Goal: Information Seeking & Learning: Learn about a topic

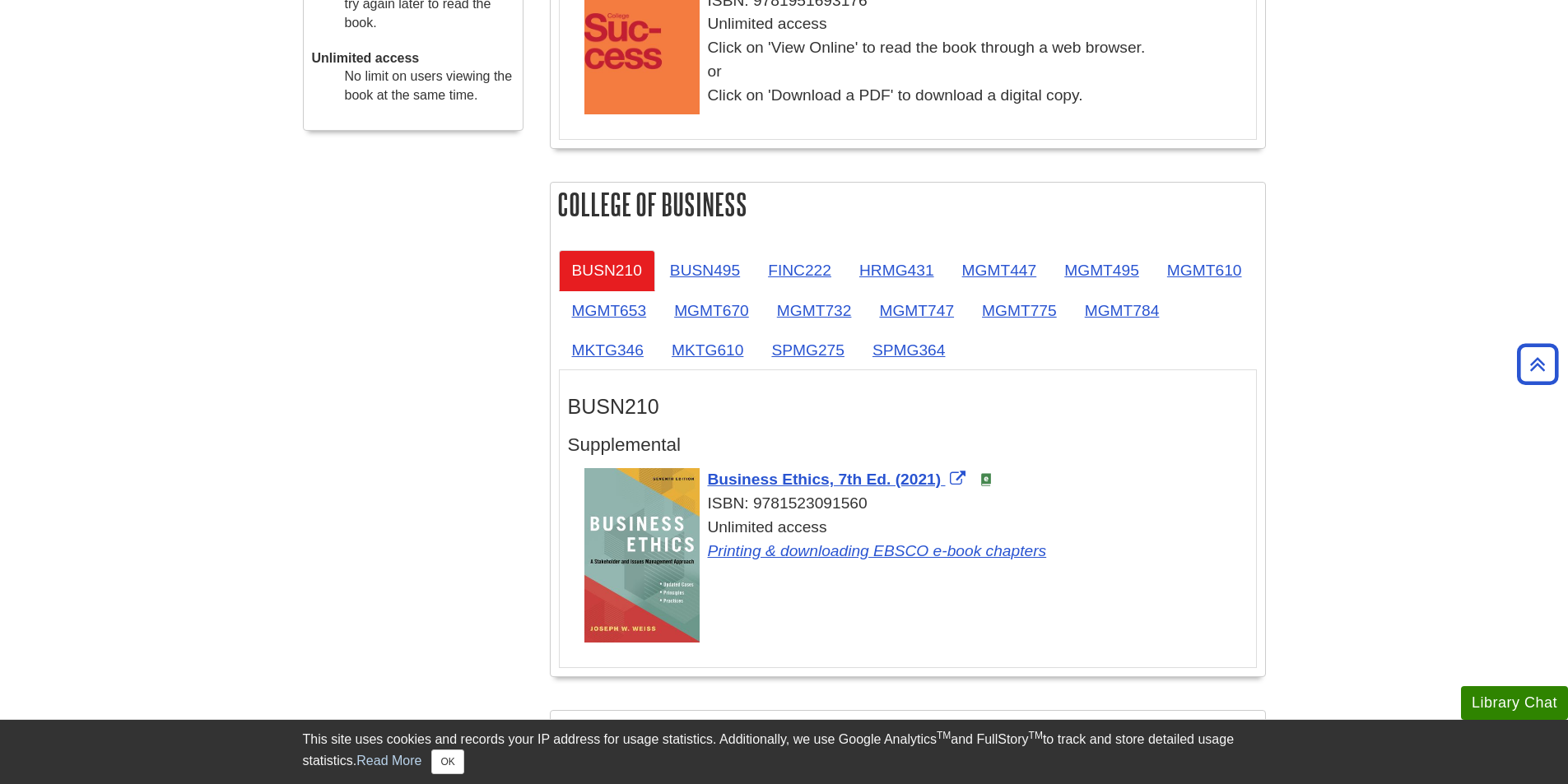
scroll to position [774, 0]
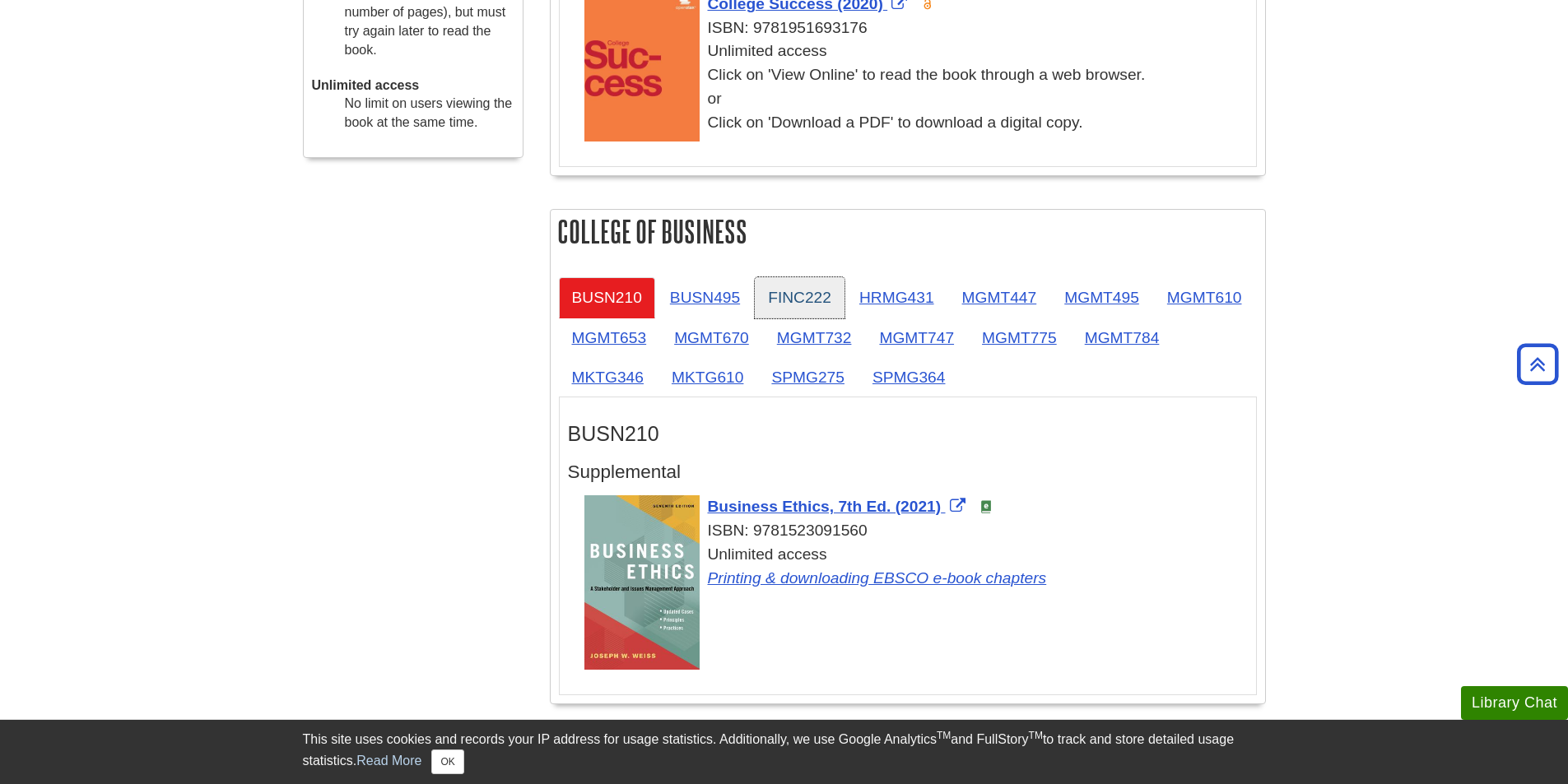
click at [783, 289] on link "FINC222" at bounding box center [799, 297] width 90 height 40
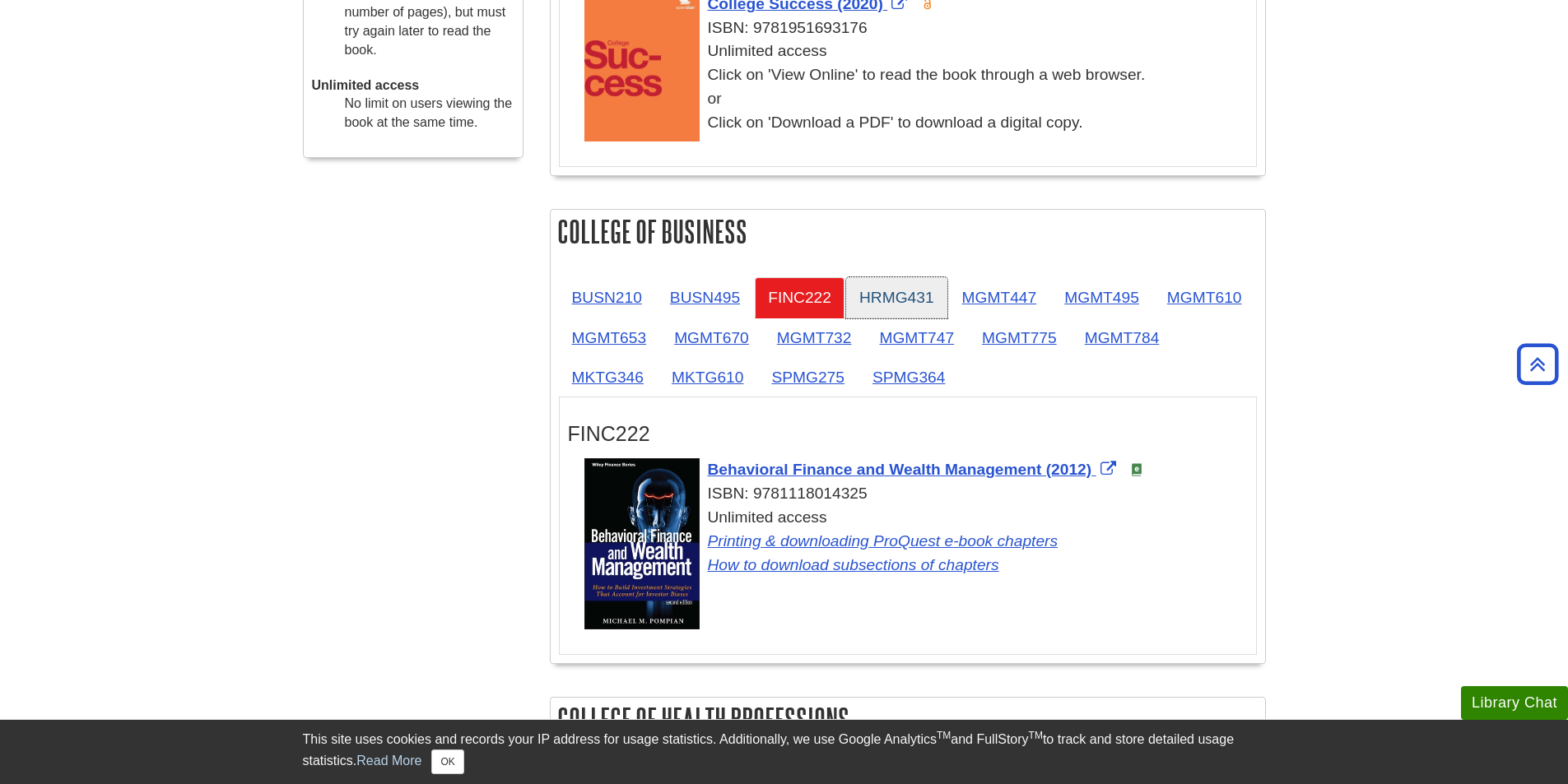
click at [899, 290] on link "HRMG431" at bounding box center [897, 297] width 101 height 40
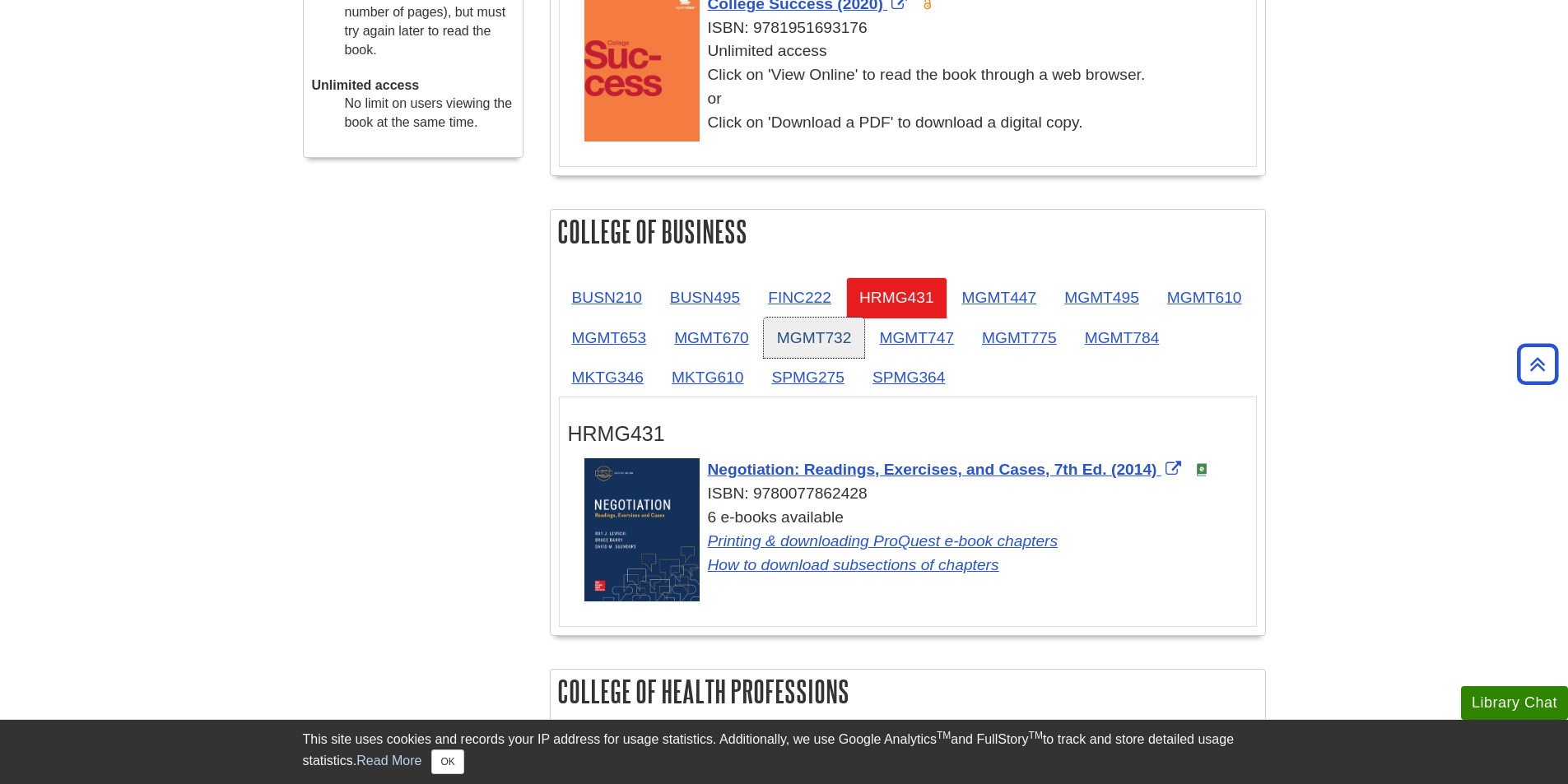
click at [865, 342] on link "MGMT732" at bounding box center [815, 338] width 101 height 40
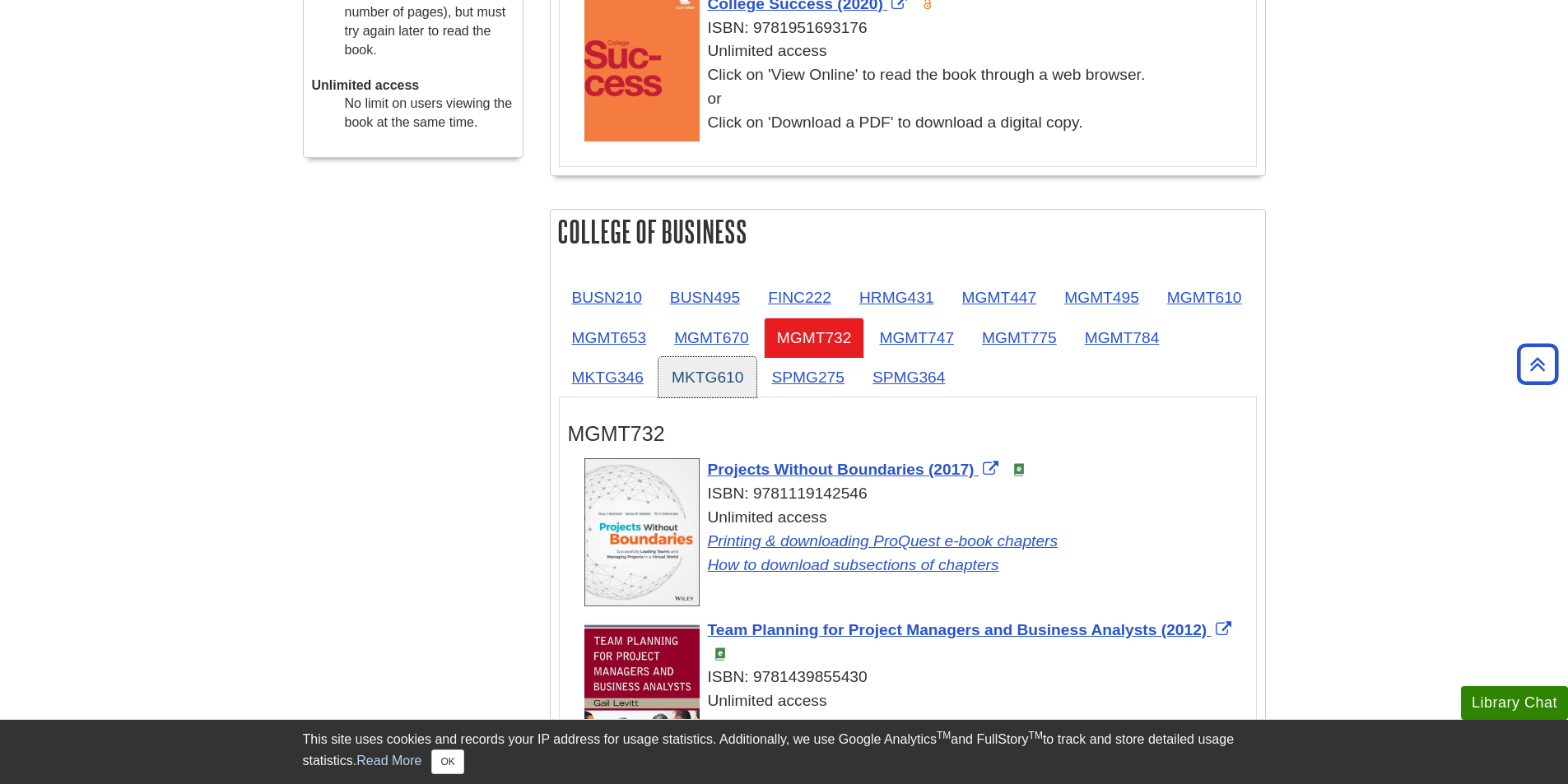
click at [757, 367] on link "MKTG610" at bounding box center [708, 377] width 98 height 40
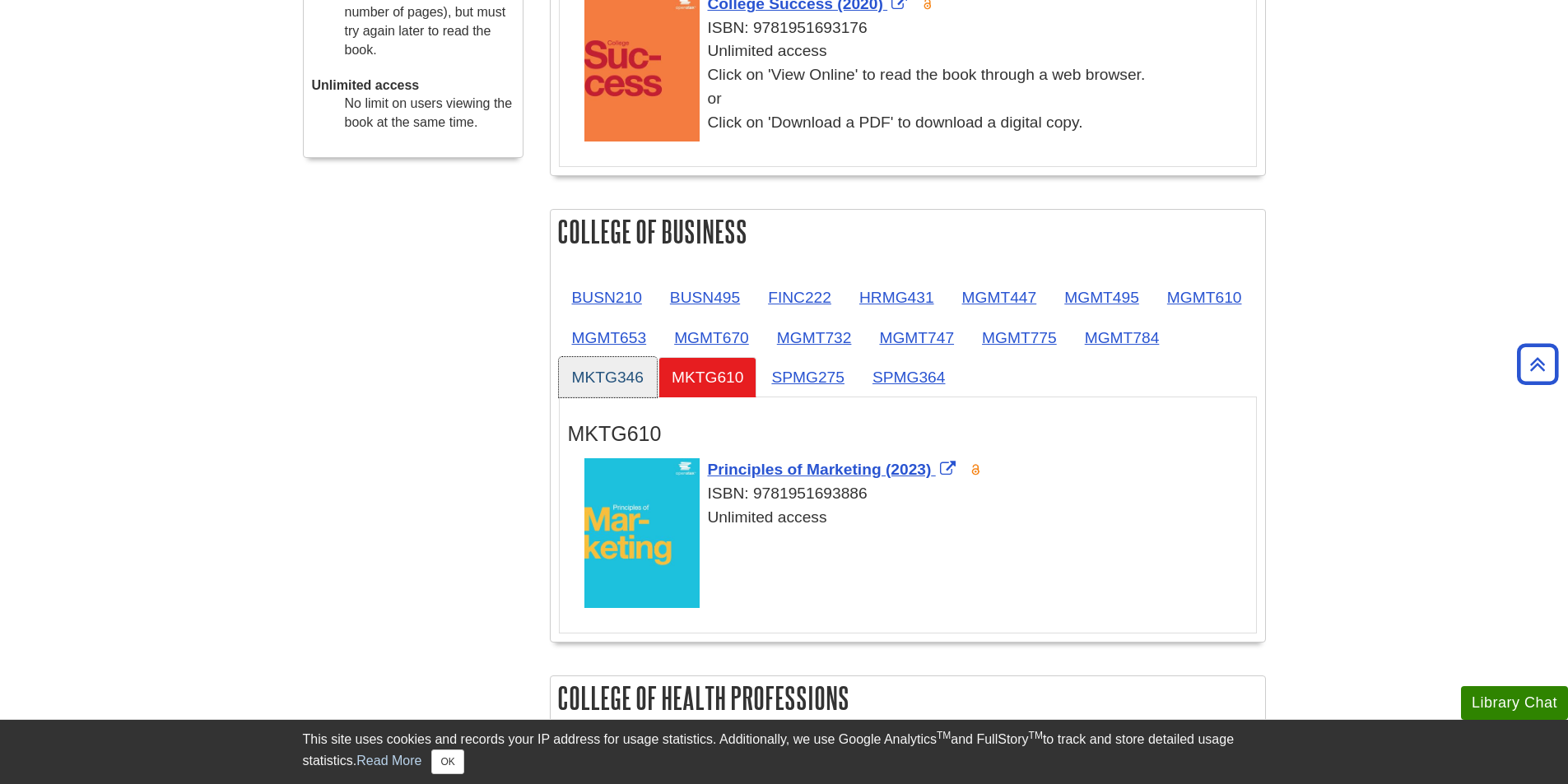
click at [657, 378] on link "MKTG346" at bounding box center [608, 377] width 98 height 40
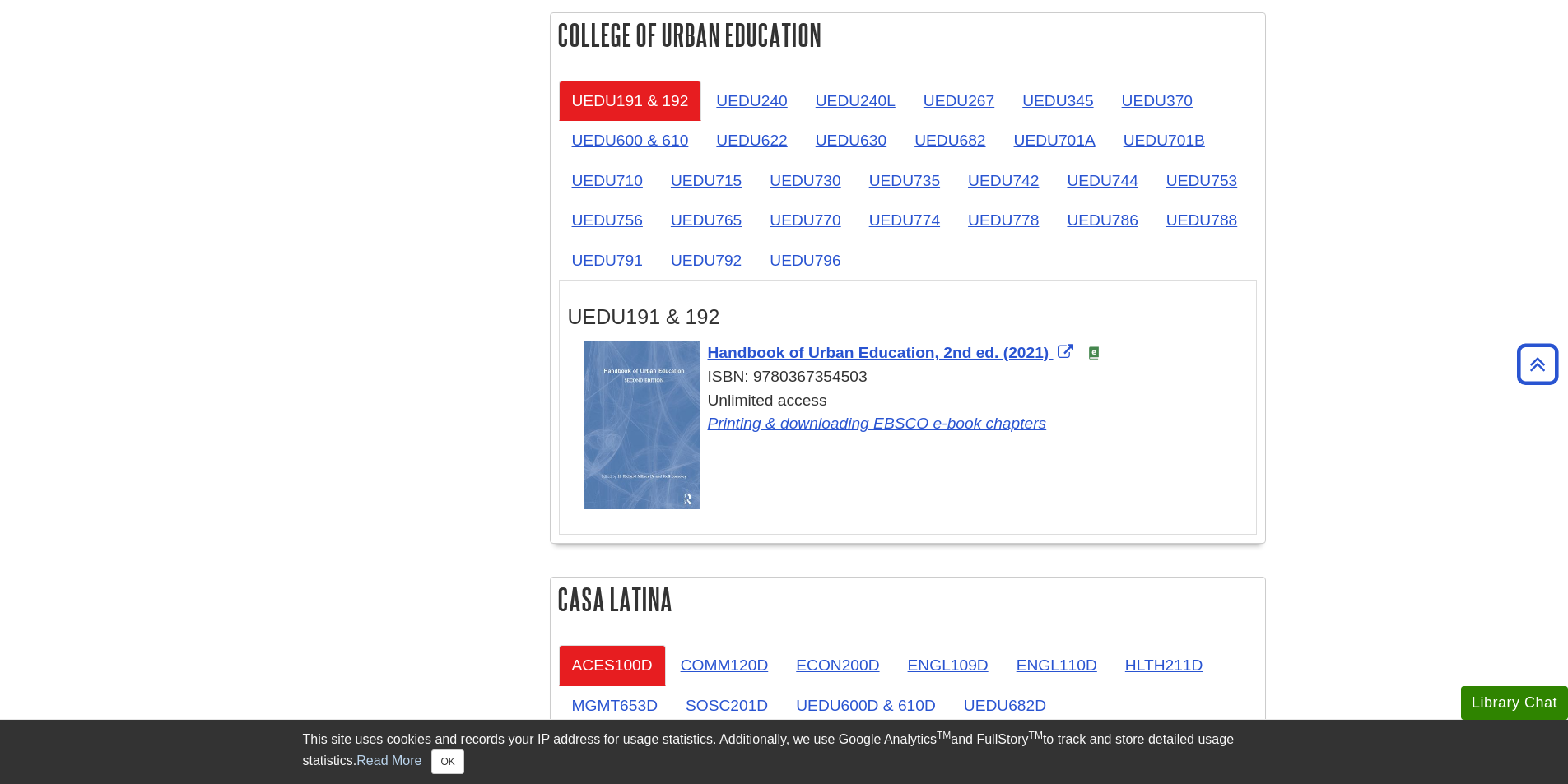
scroll to position [1490, 0]
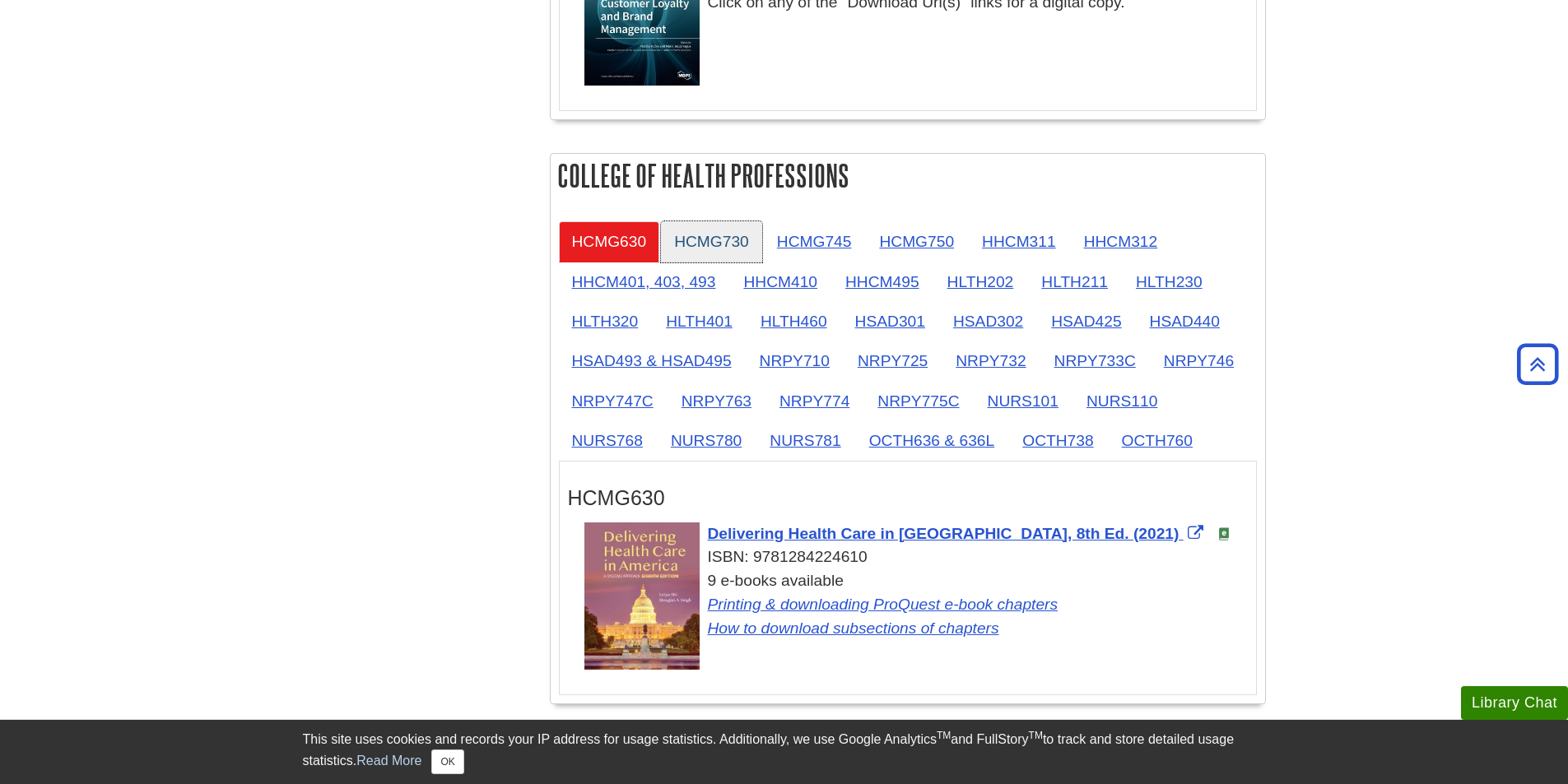
click at [736, 240] on link "HCMG730" at bounding box center [711, 241] width 101 height 40
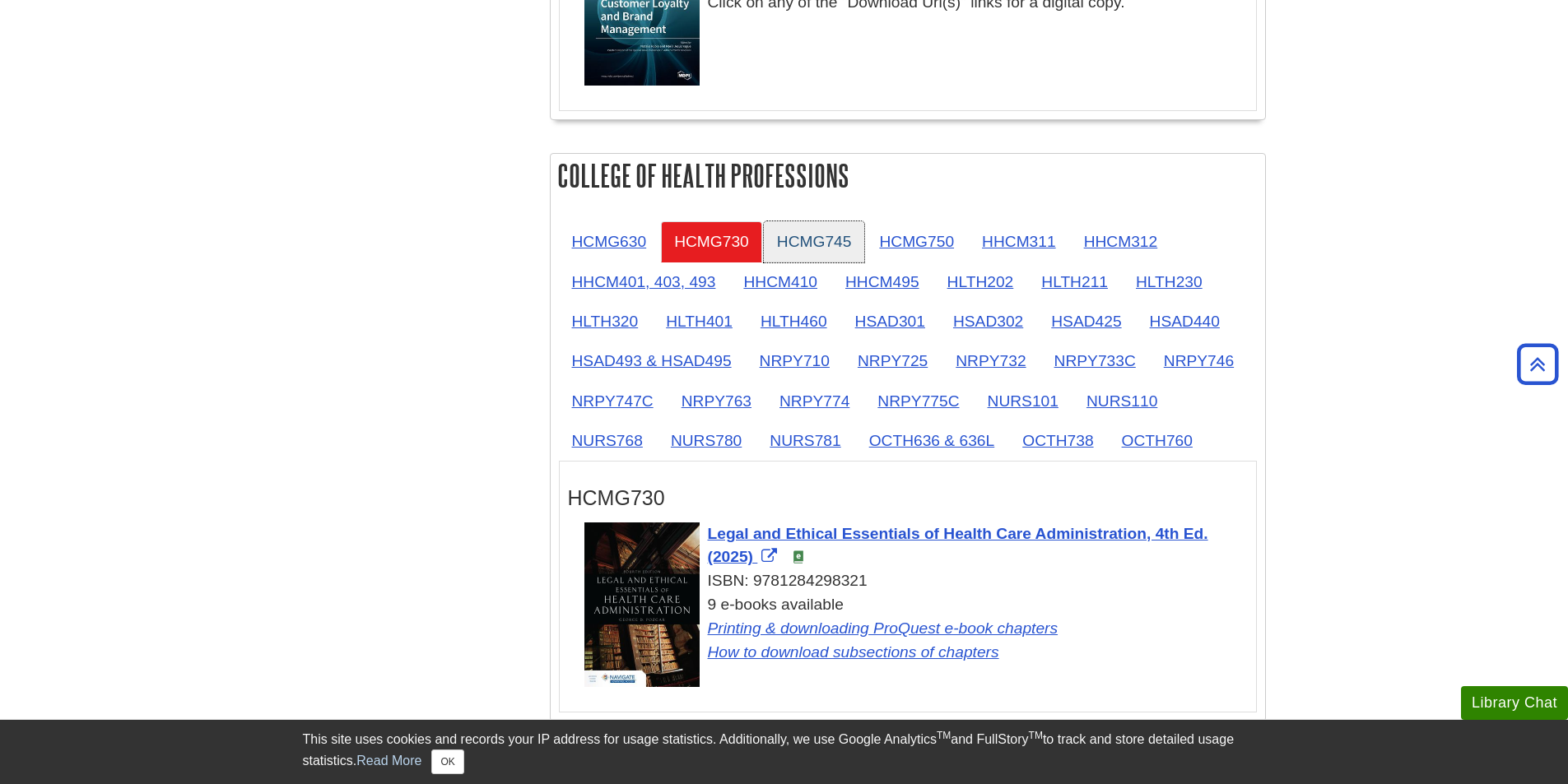
click at [832, 254] on link "HCMG745" at bounding box center [815, 241] width 101 height 40
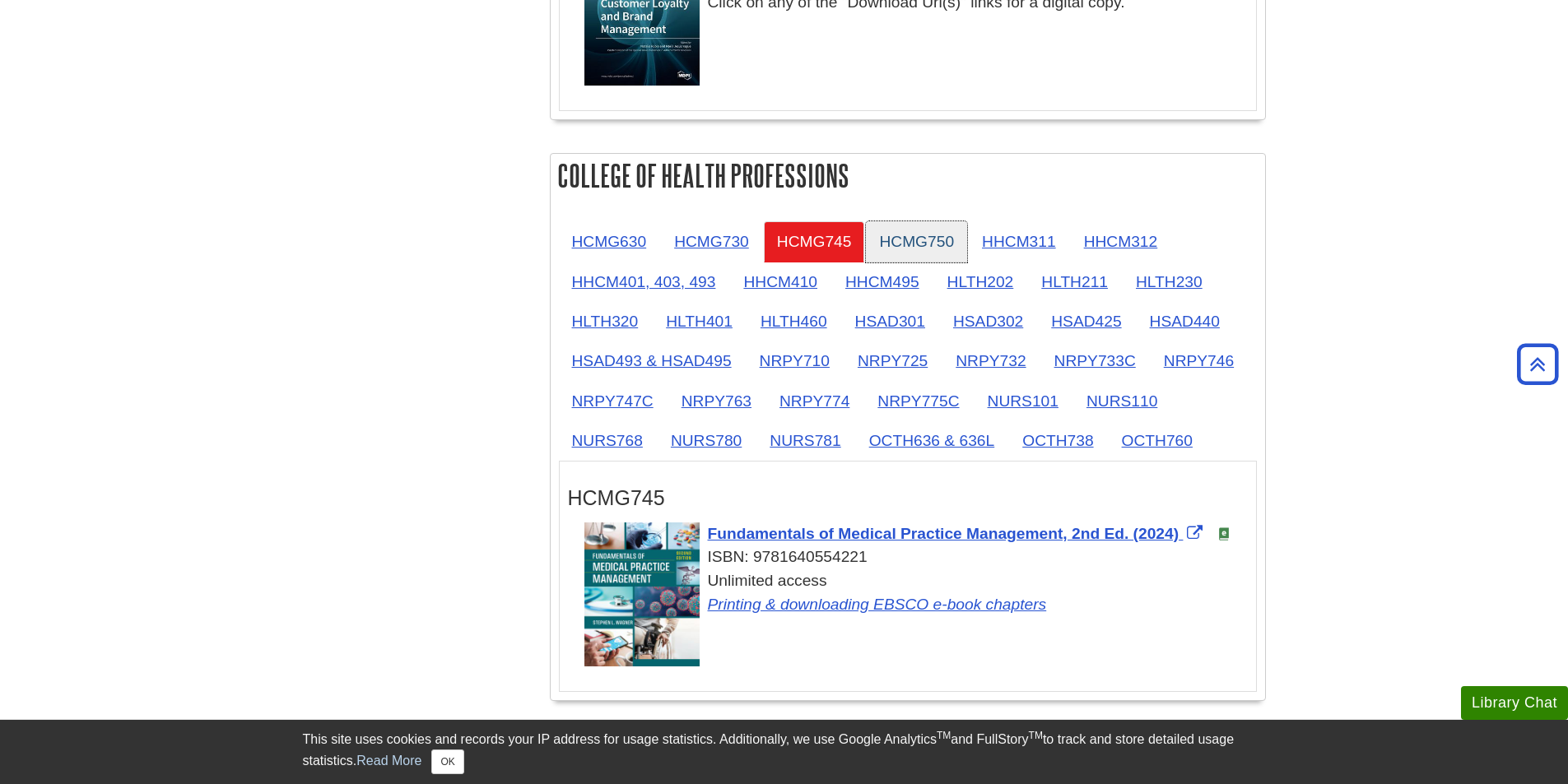
click at [966, 241] on link "HCMG750" at bounding box center [917, 241] width 101 height 40
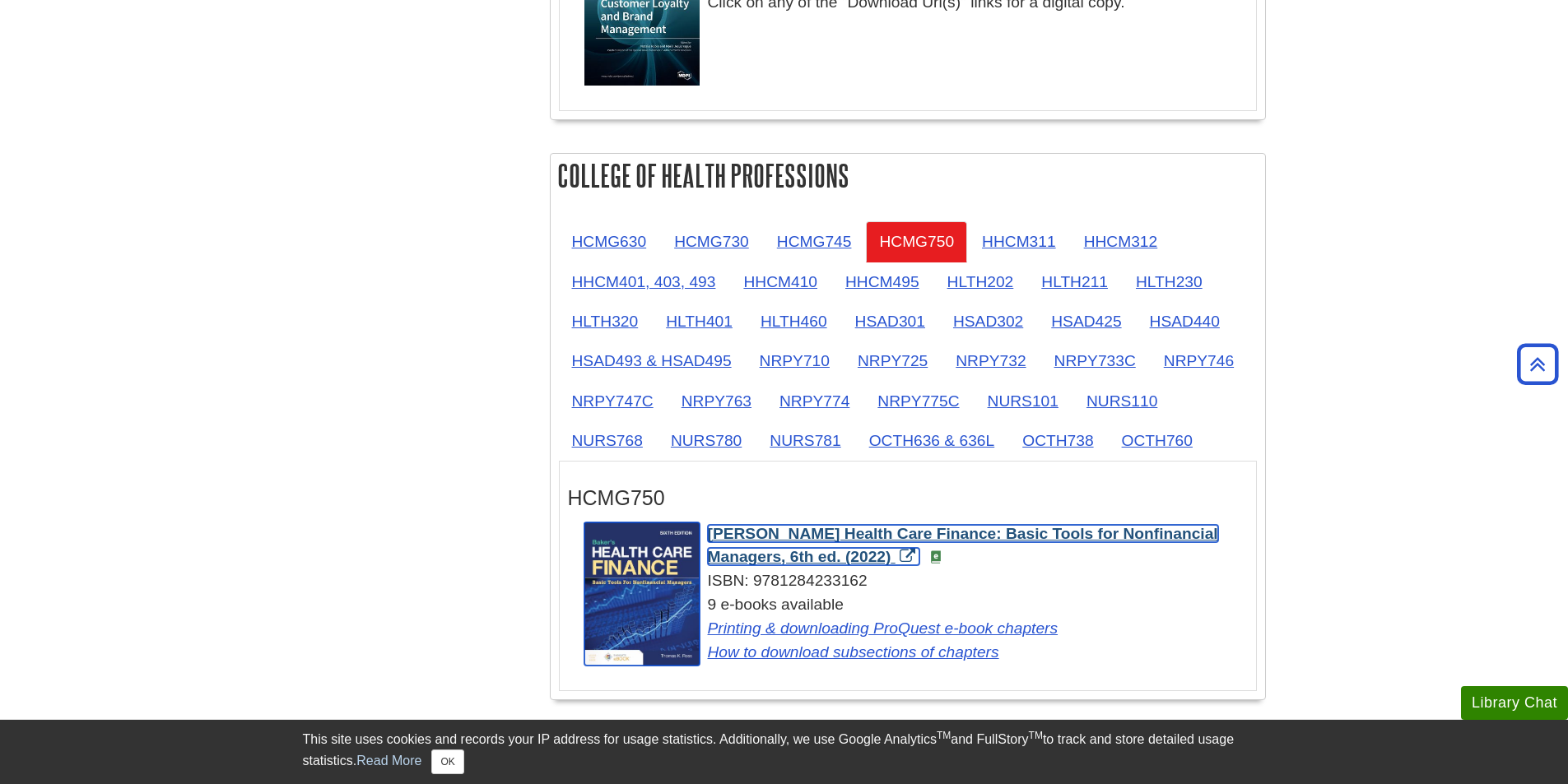
click at [976, 531] on span "[PERSON_NAME] Health Care Finance: Basic Tools for Nonfinancial Managers, 6th e…" at bounding box center [963, 545] width 511 height 41
